Goal: Information Seeking & Learning: Find specific fact

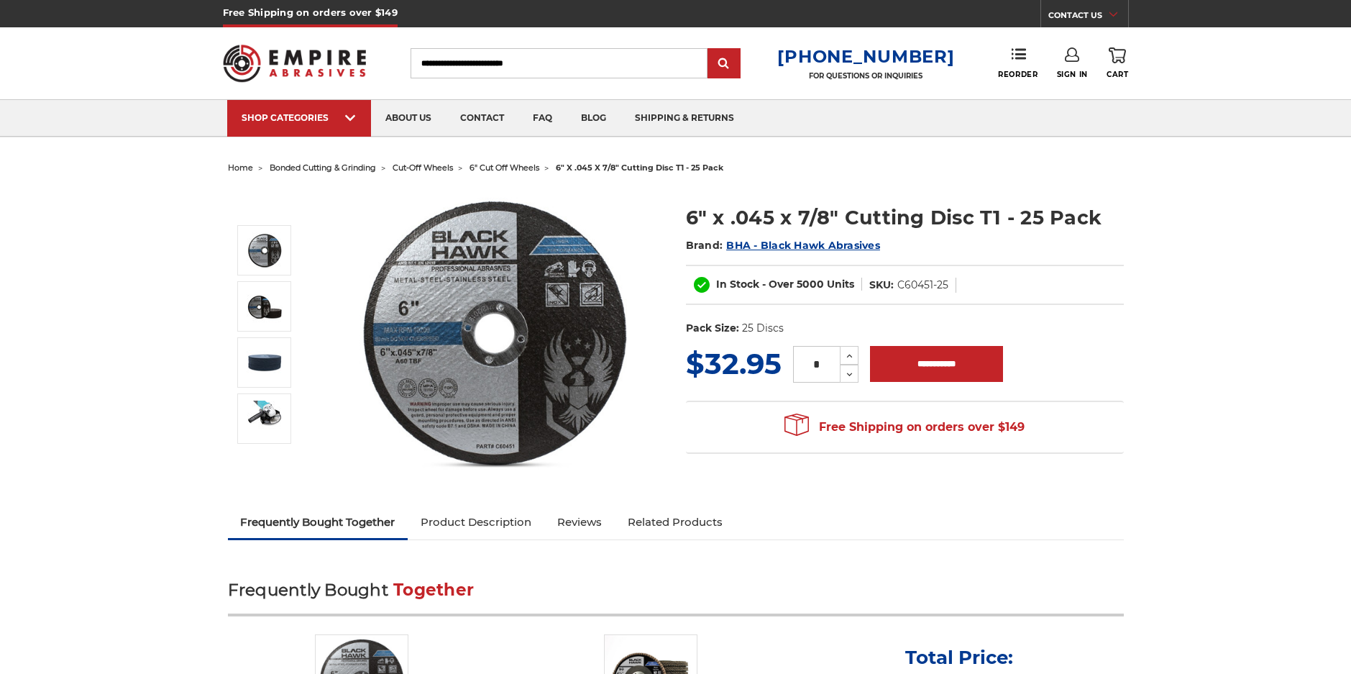
click at [570, 59] on input "Search" at bounding box center [558, 63] width 297 height 30
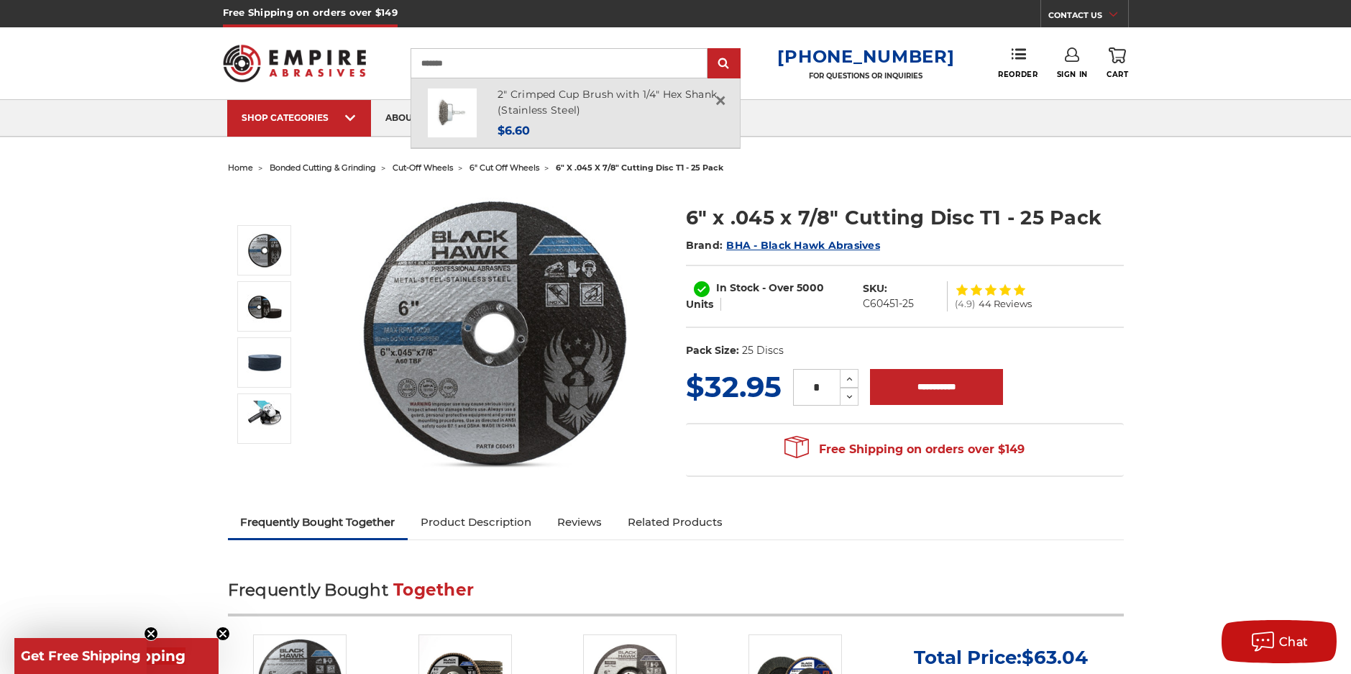
type input "*******"
click at [552, 101] on h4 "2" Crimped Cup Brush with 1/4" Hex Shank (Stainless Steel)" at bounding box center [610, 102] width 226 height 32
click at [546, 98] on link "2" Crimped Cup Brush with 1/4" Hex Shank (Stainless Steel)" at bounding box center [606, 102] width 219 height 29
